Goal: Information Seeking & Learning: Check status

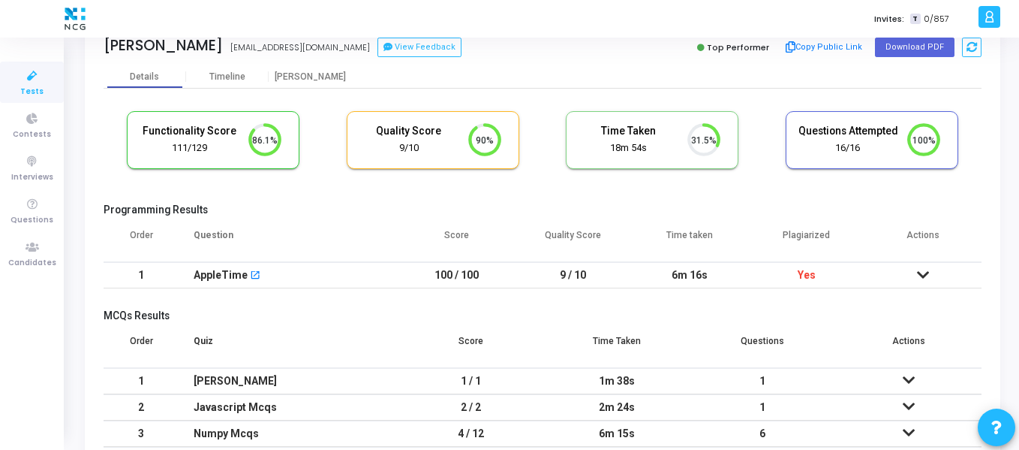
scroll to position [36, 0]
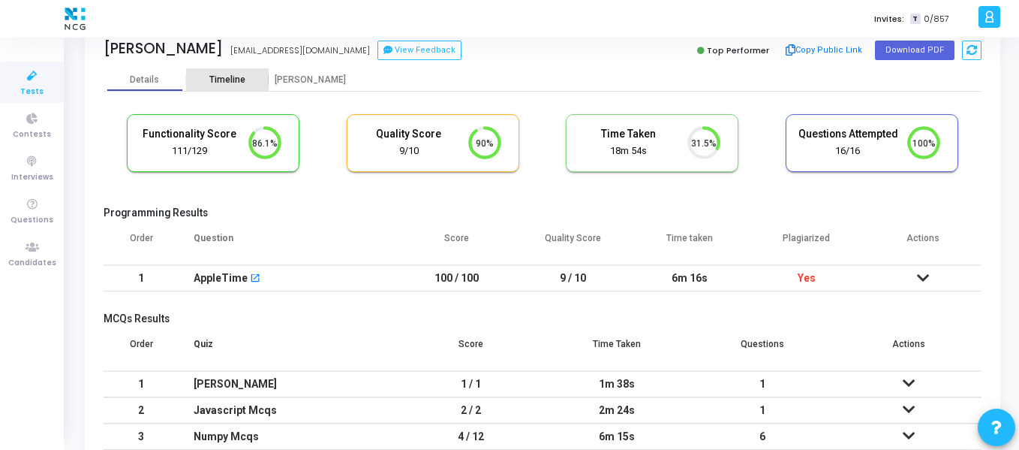
click at [252, 86] on div "Timeline" at bounding box center [227, 79] width 83 height 23
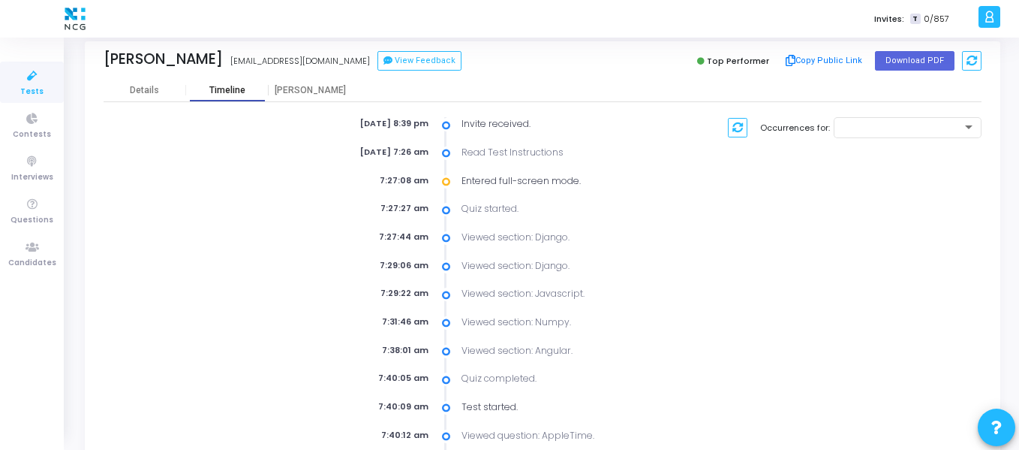
scroll to position [17, 0]
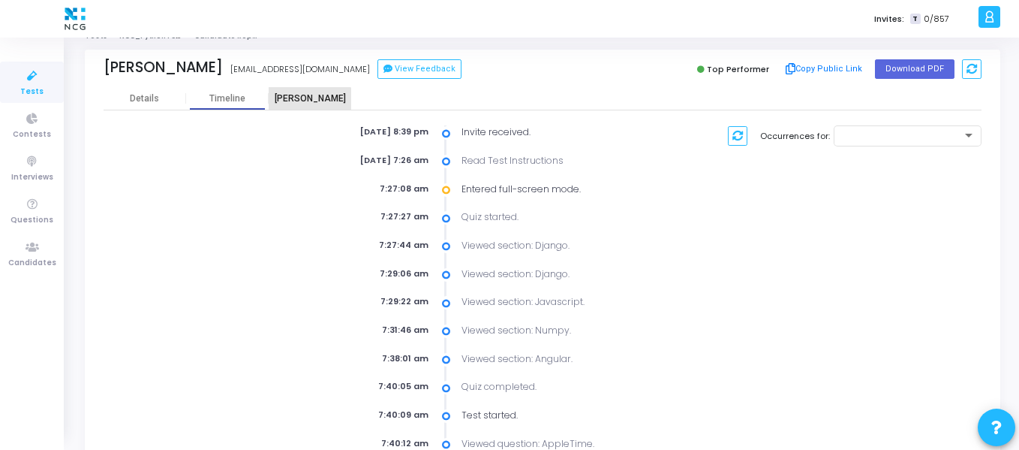
click at [304, 103] on div "[PERSON_NAME]" at bounding box center [310, 98] width 83 height 11
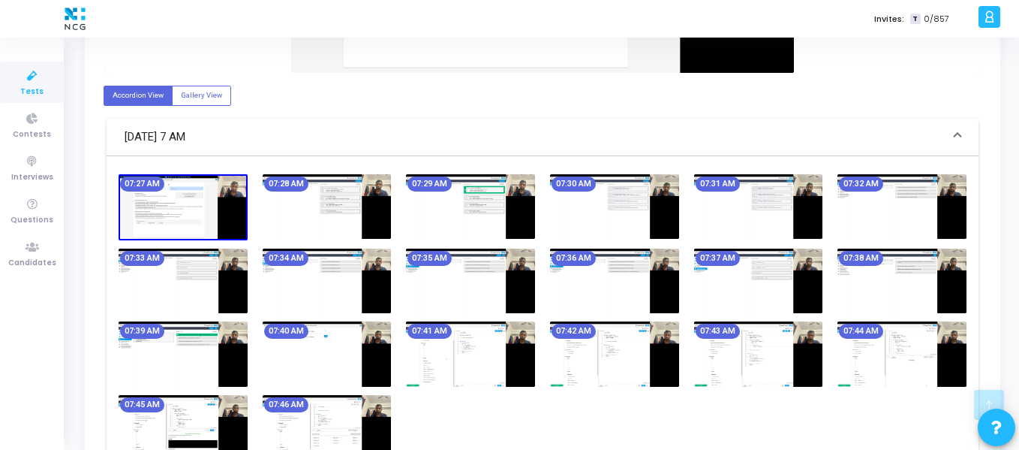
scroll to position [637, 0]
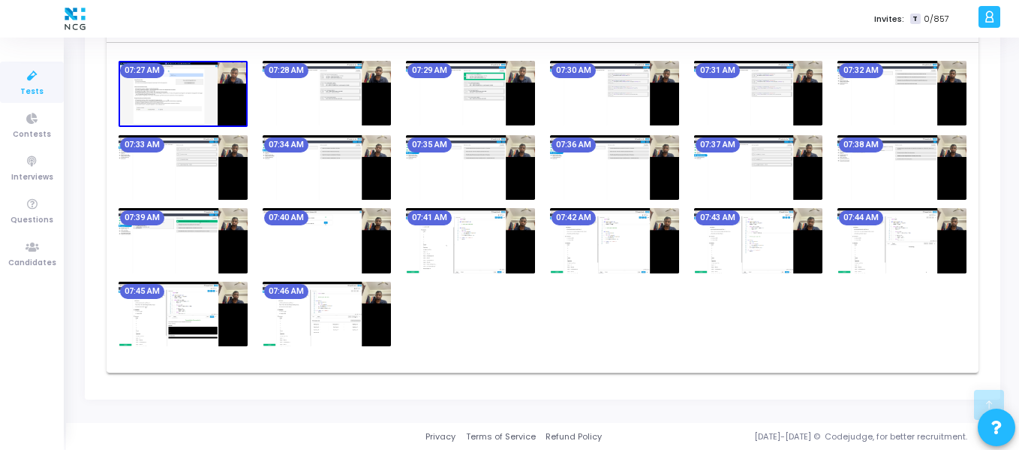
click at [462, 249] on img at bounding box center [470, 240] width 129 height 65
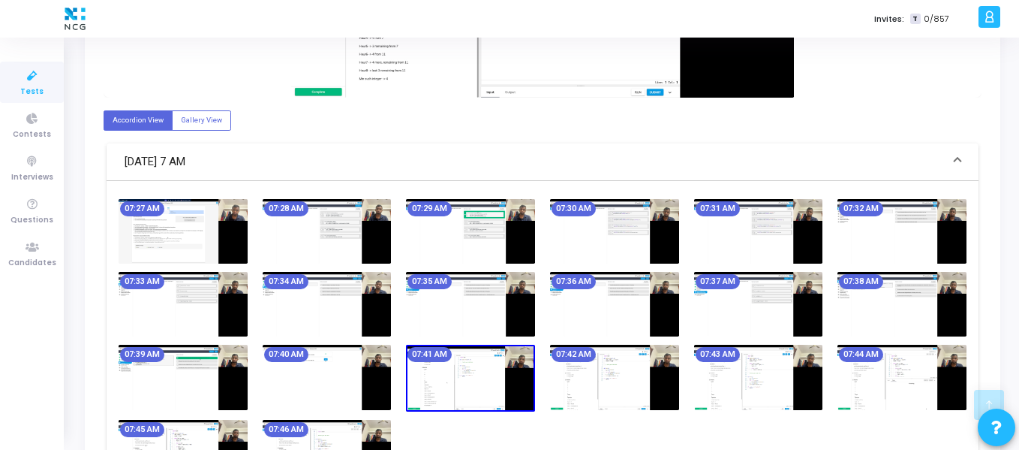
scroll to position [499, 0]
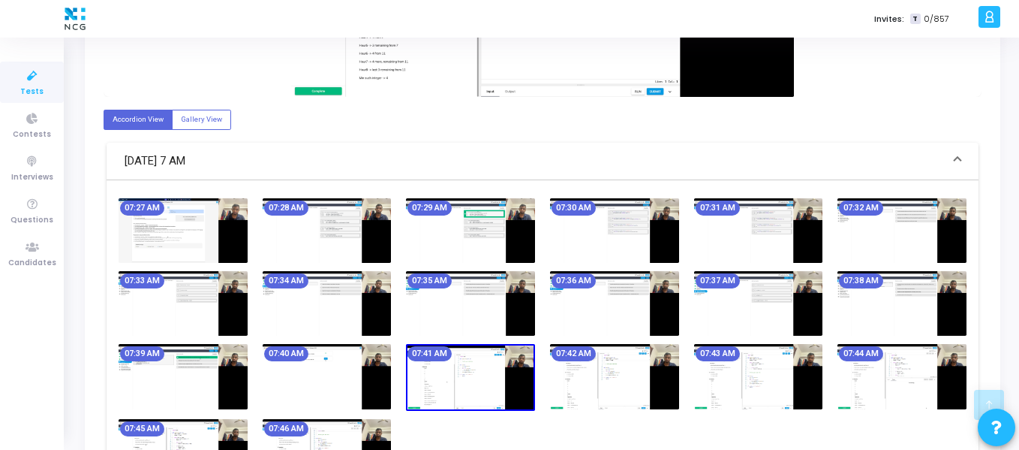
click at [342, 381] on img at bounding box center [327, 376] width 129 height 65
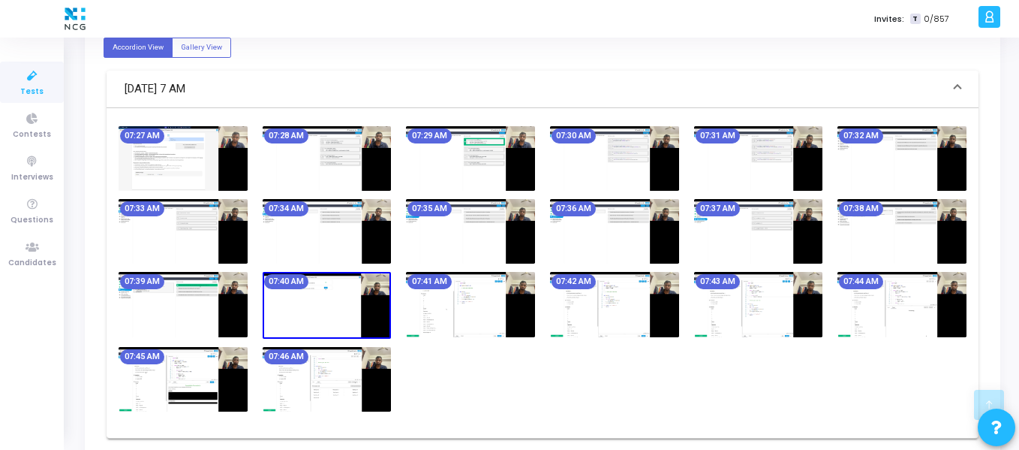
scroll to position [570, 0]
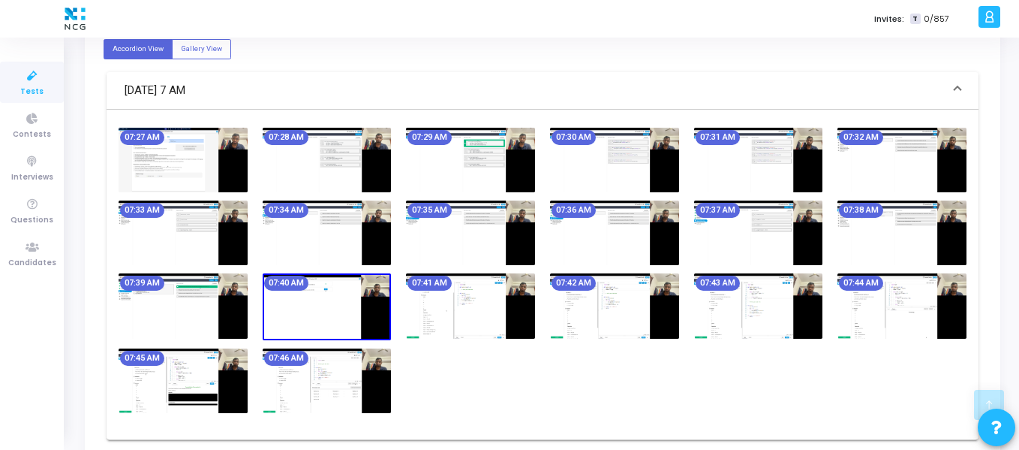
click at [182, 169] on img at bounding box center [183, 160] width 129 height 65
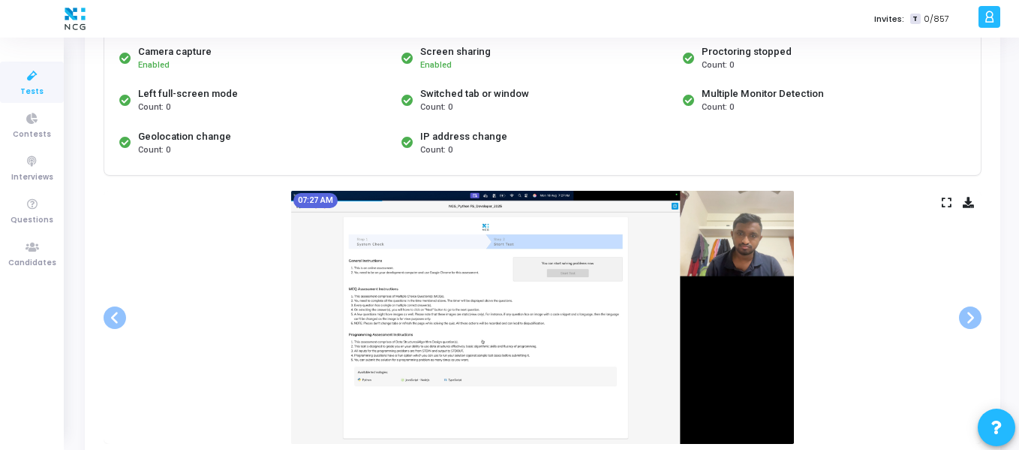
scroll to position [152, 0]
click at [971, 315] on span at bounding box center [970, 318] width 23 height 23
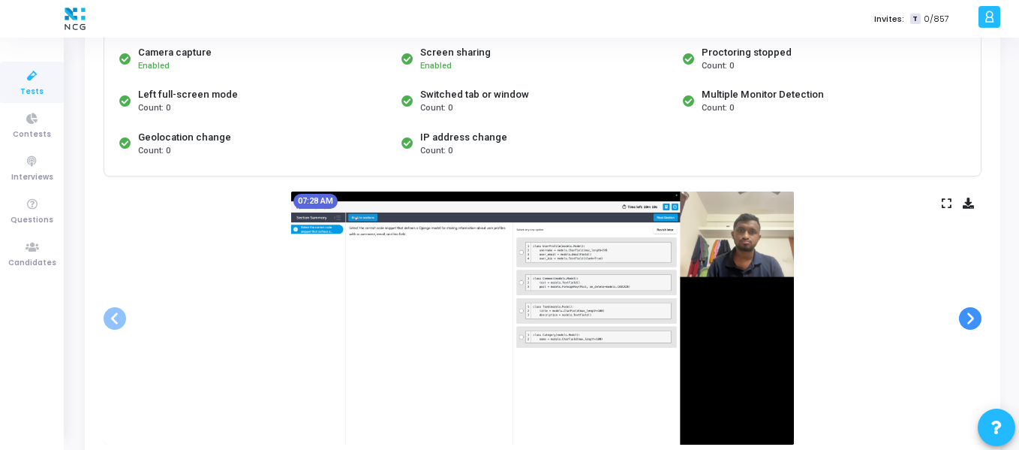
click at [971, 315] on span at bounding box center [970, 318] width 23 height 23
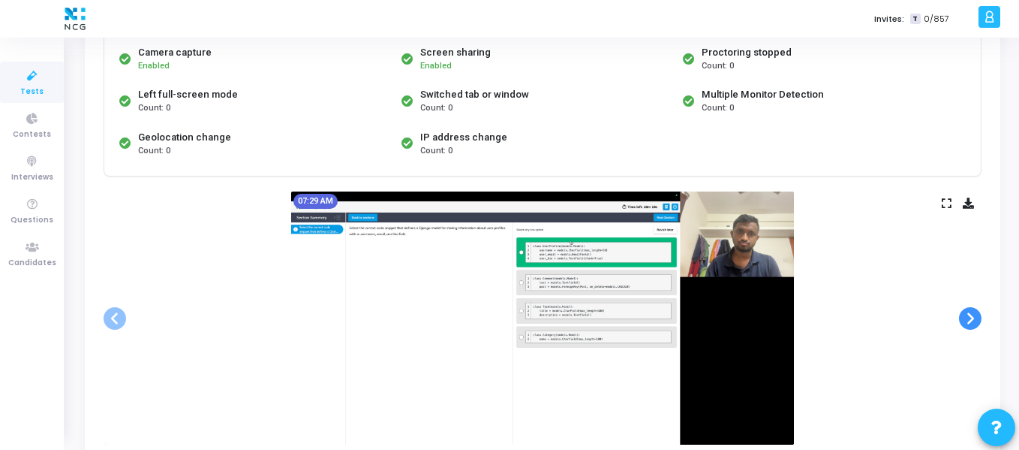
click at [971, 315] on span at bounding box center [970, 318] width 23 height 23
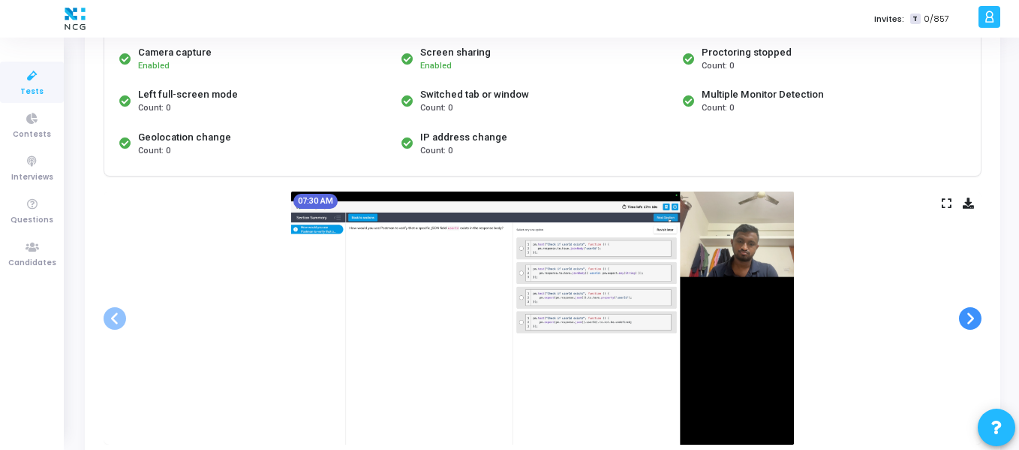
click at [971, 315] on span at bounding box center [970, 318] width 23 height 23
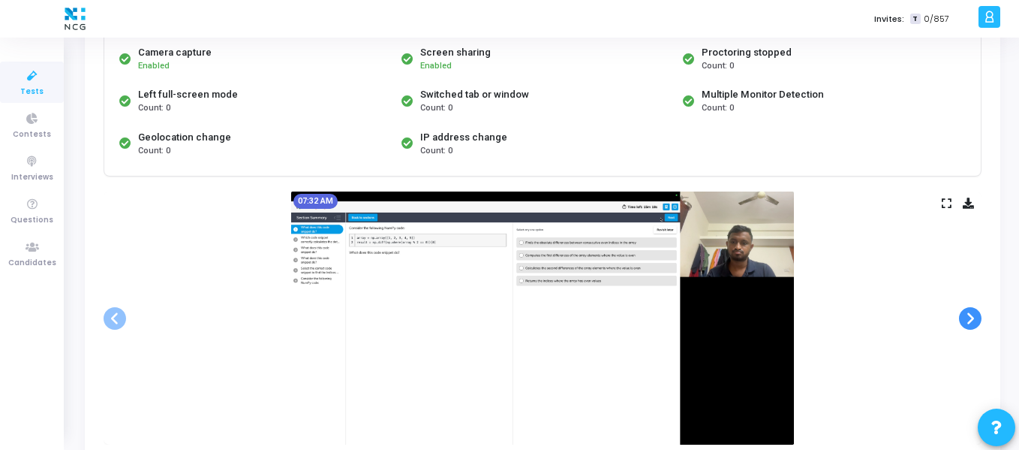
click at [971, 315] on span at bounding box center [970, 318] width 23 height 23
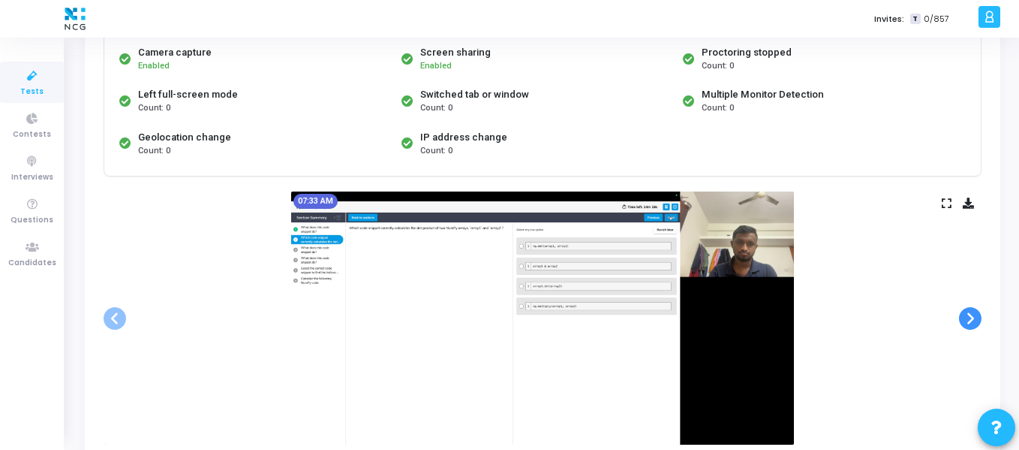
click at [971, 315] on span at bounding box center [970, 318] width 23 height 23
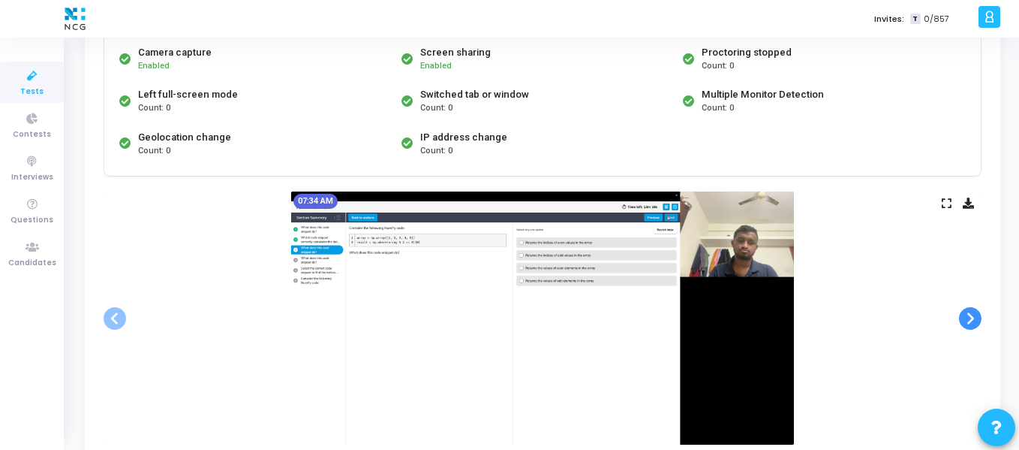
click at [971, 315] on span at bounding box center [970, 318] width 23 height 23
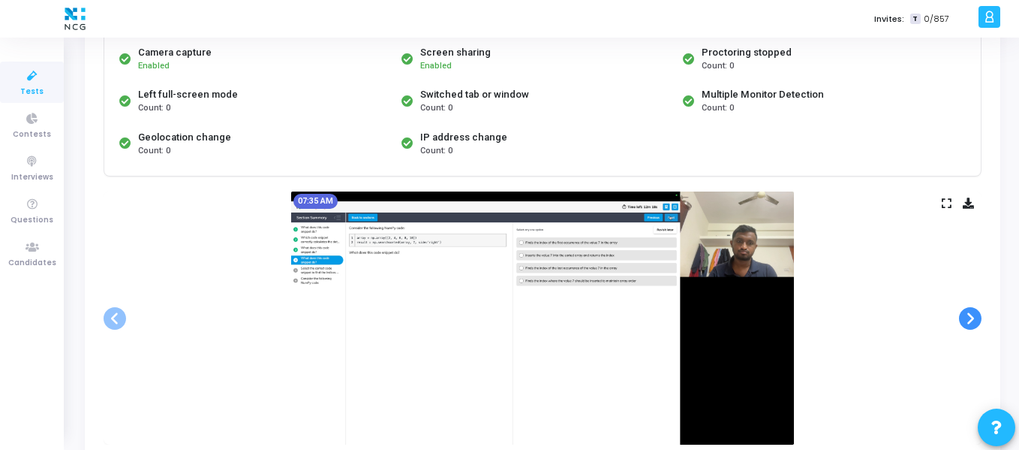
click at [971, 315] on span at bounding box center [970, 318] width 23 height 23
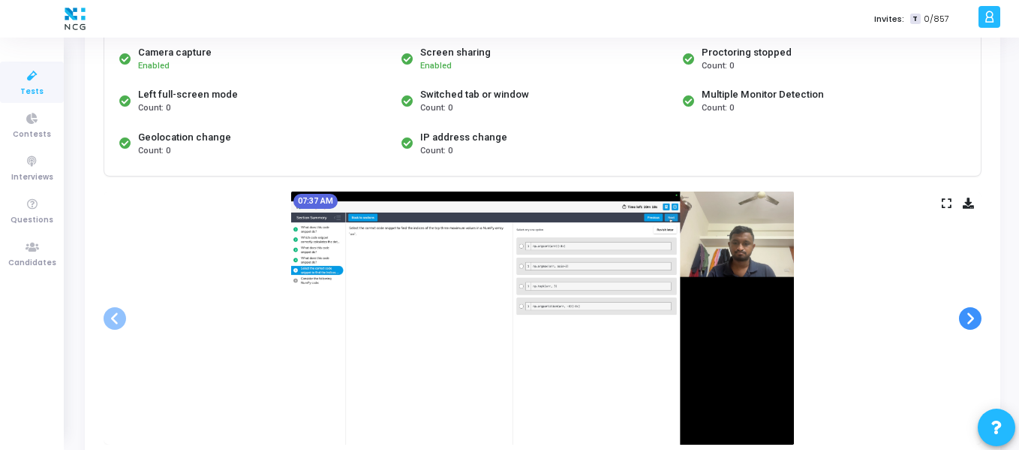
click at [971, 315] on span at bounding box center [970, 318] width 23 height 23
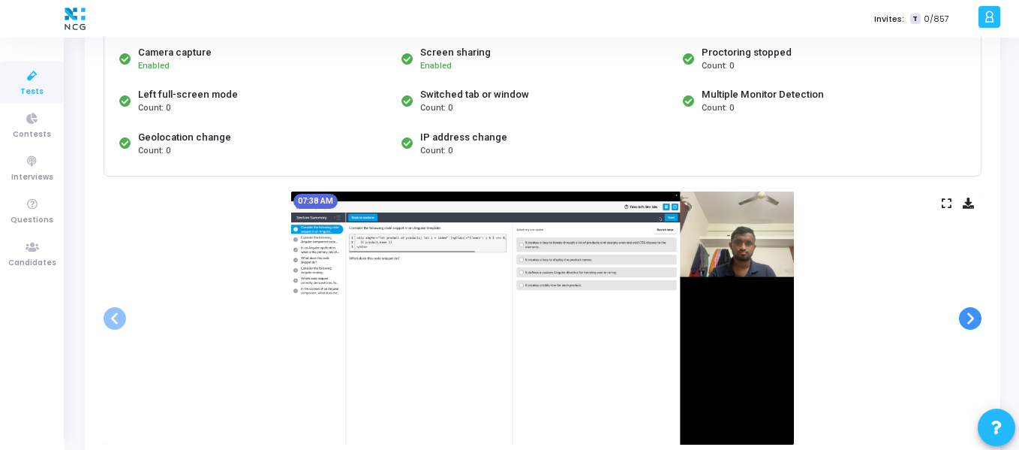
click at [971, 315] on span at bounding box center [970, 318] width 23 height 23
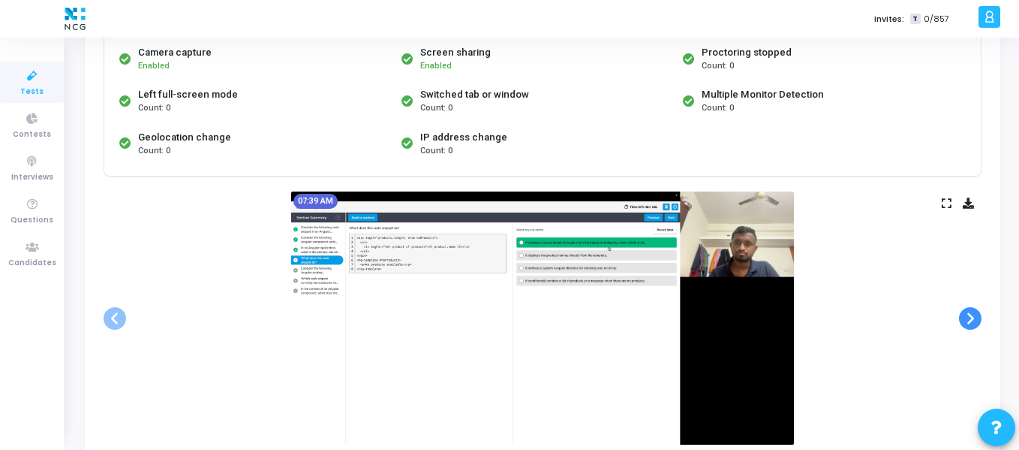
click at [971, 315] on span at bounding box center [970, 318] width 23 height 23
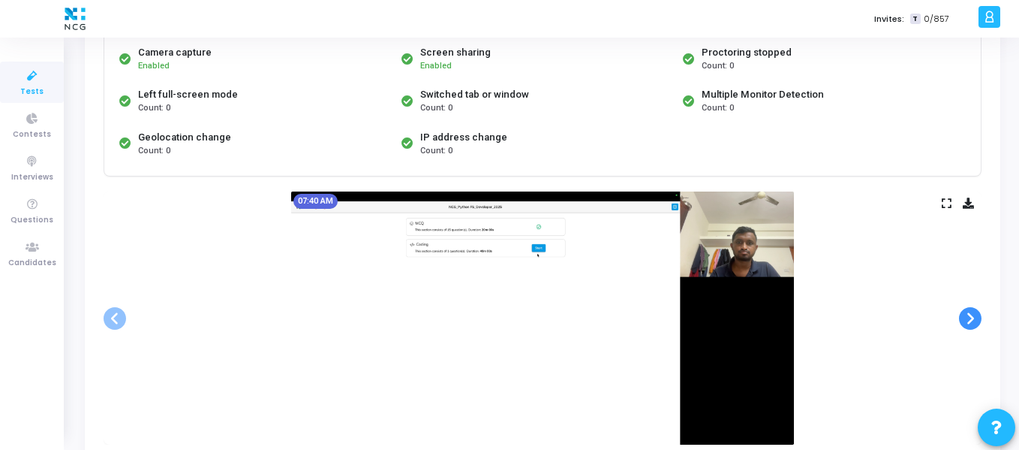
click at [971, 315] on span at bounding box center [970, 318] width 23 height 23
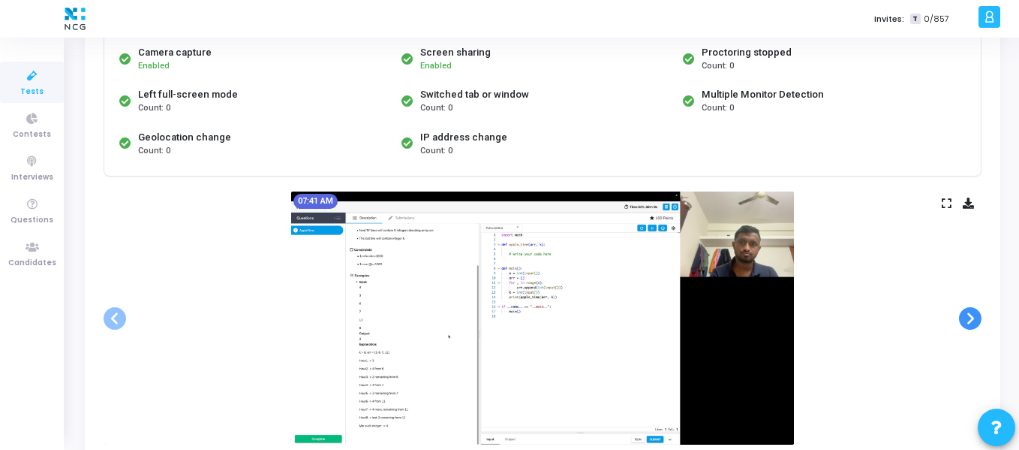
click at [971, 315] on span at bounding box center [970, 318] width 23 height 23
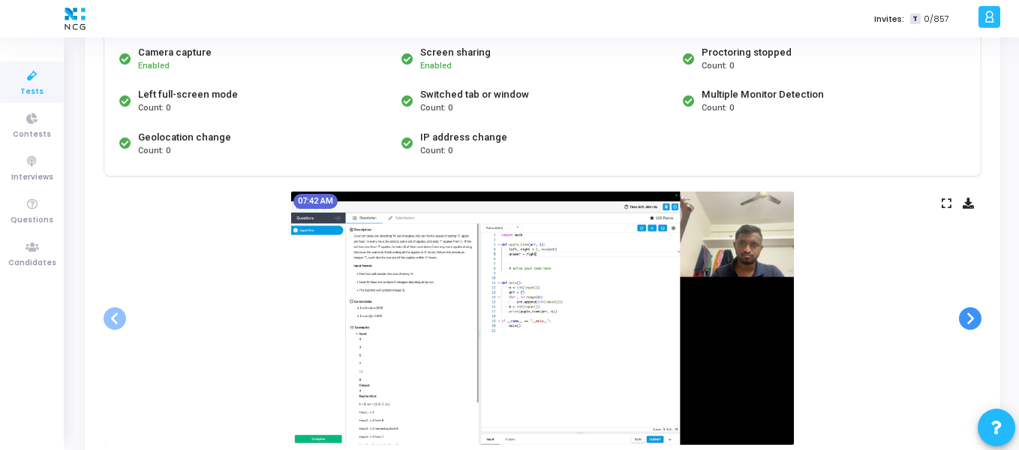
click at [971, 315] on span at bounding box center [970, 318] width 23 height 23
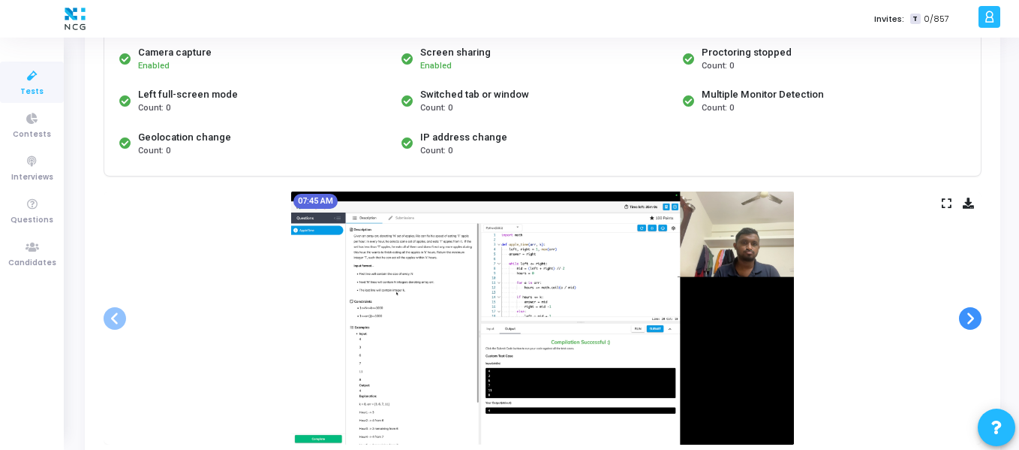
click at [971, 315] on span at bounding box center [970, 318] width 23 height 23
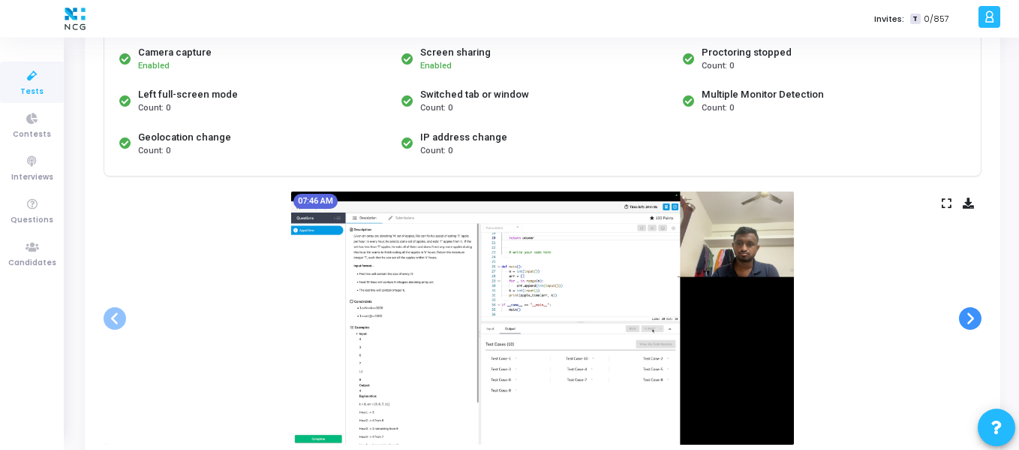
click at [971, 315] on span at bounding box center [970, 318] width 23 height 23
click at [975, 321] on span at bounding box center [970, 318] width 23 height 23
click at [964, 315] on span at bounding box center [970, 318] width 23 height 23
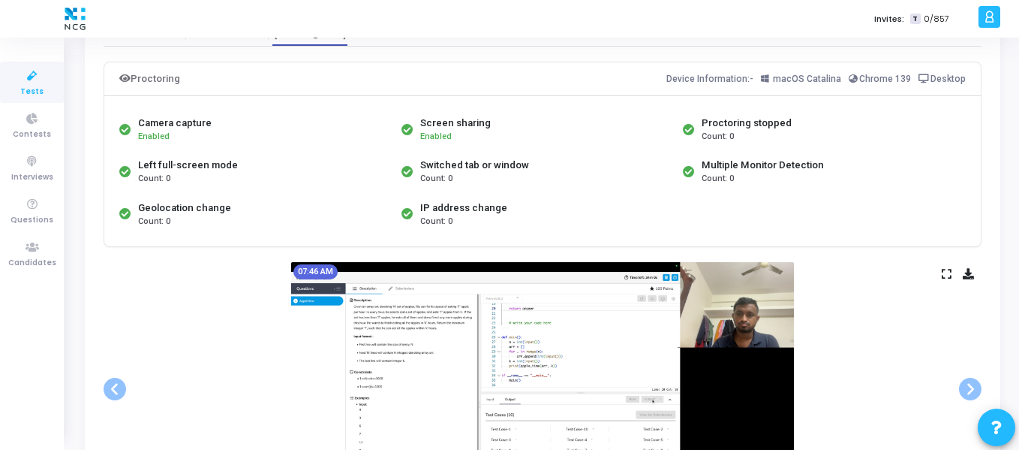
scroll to position [59, 0]
